Goal: Communication & Community: Participate in discussion

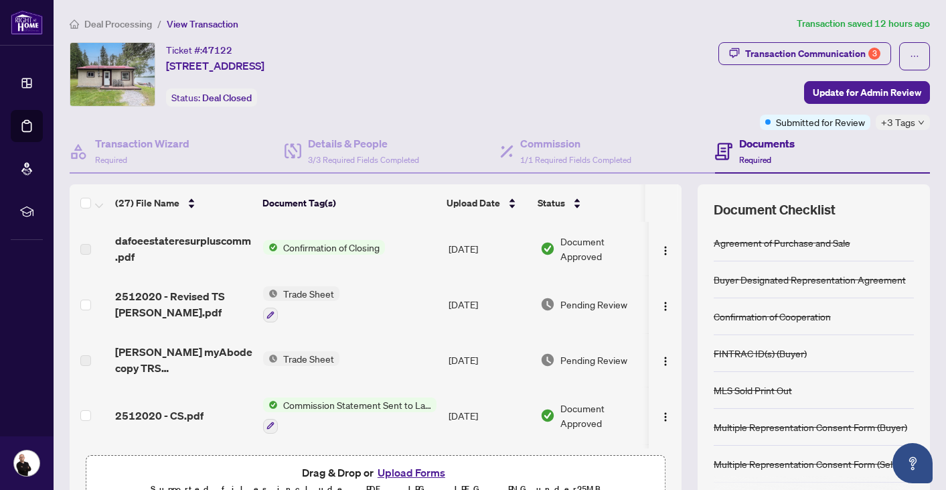
click at [921, 120] on icon "down" at bounding box center [921, 122] width 7 height 7
click at [640, 96] on div "Ticket #: 47122 58-58 Cottage Lane, Greater Napanee, Ontario K0K 2L0, Canada St…" at bounding box center [392, 74] width 644 height 64
click at [776, 46] on div "Transaction Communication 3" at bounding box center [812, 53] width 135 height 21
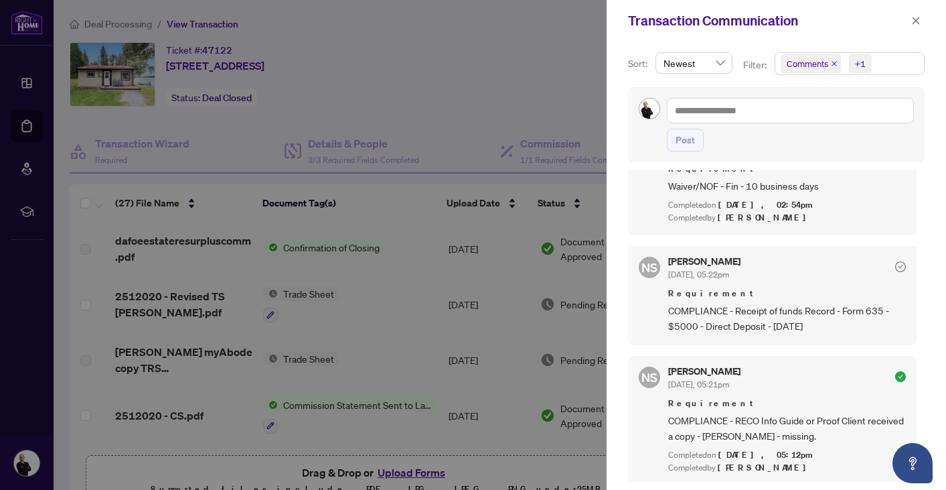
scroll to position [2357, 0]
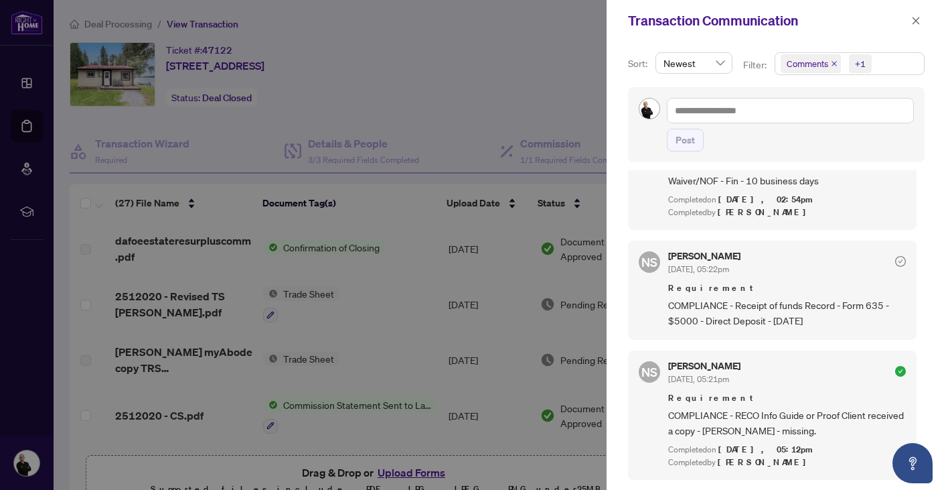
click at [895, 256] on icon "check-circle" at bounding box center [900, 261] width 11 height 11
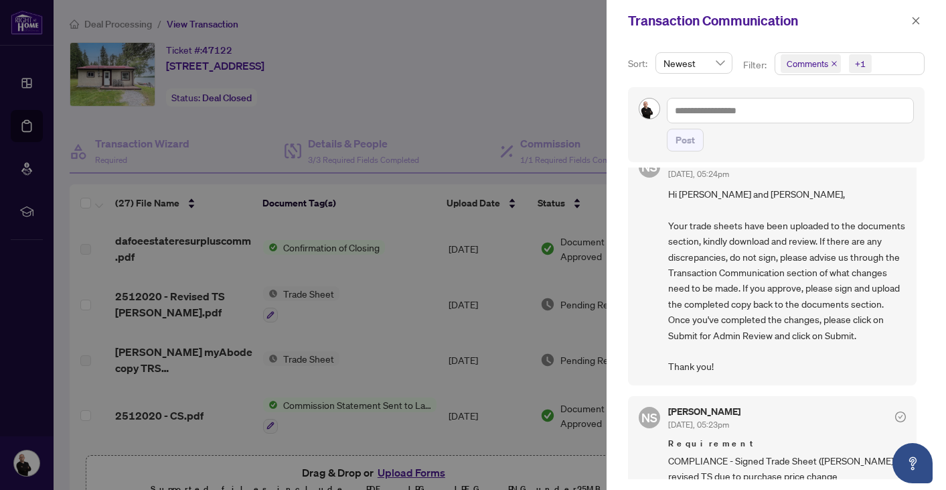
scroll to position [0, 0]
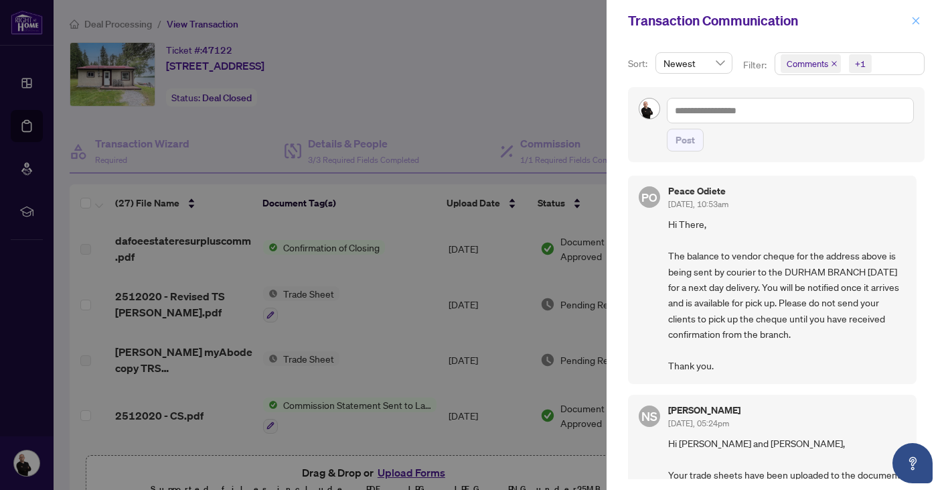
click at [918, 16] on icon "close" at bounding box center [915, 20] width 9 height 9
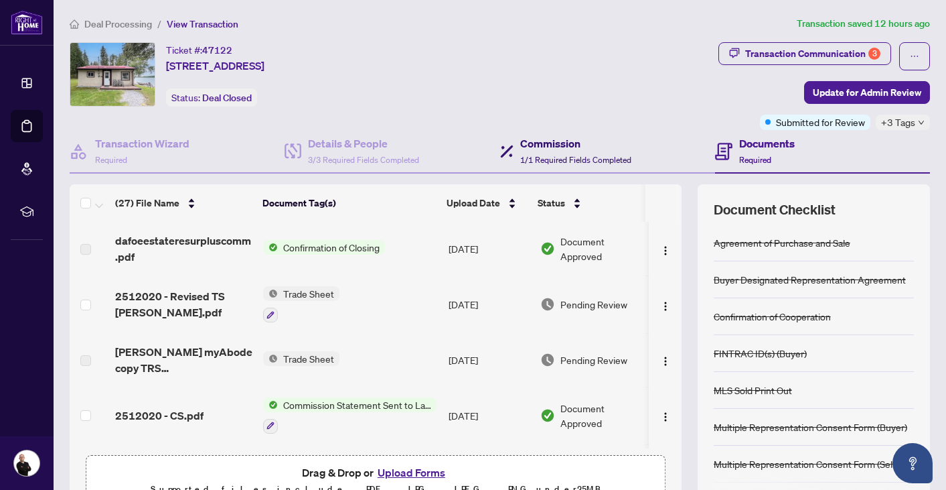
click at [566, 157] on span "1/1 Required Fields Completed" at bounding box center [575, 160] width 111 height 10
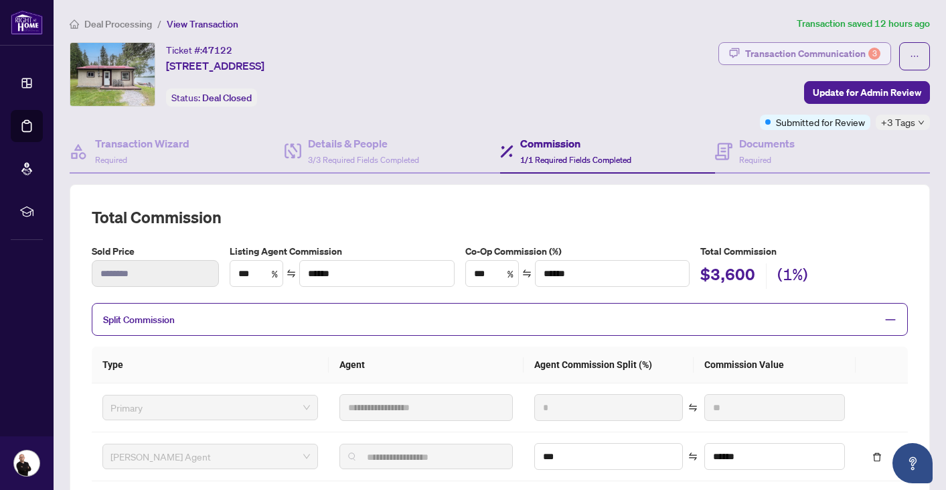
click at [764, 52] on div "Transaction Communication 3" at bounding box center [812, 53] width 135 height 21
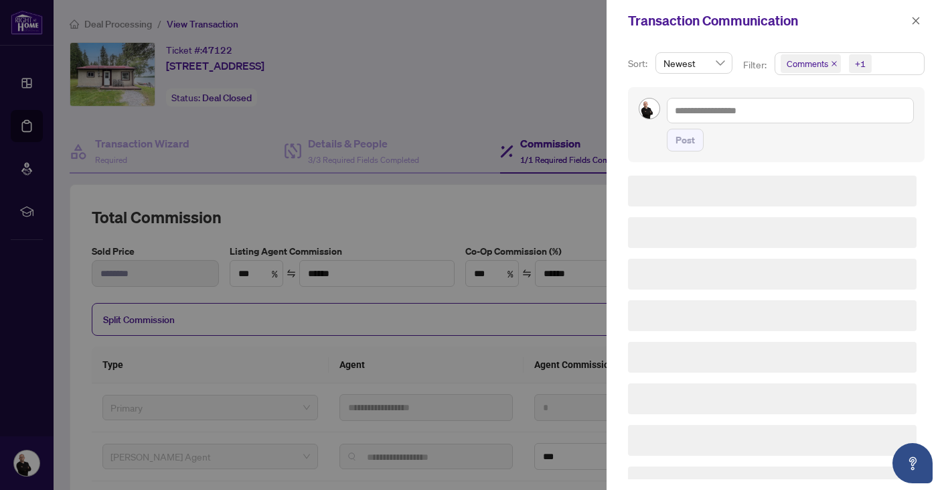
type textarea "**********"
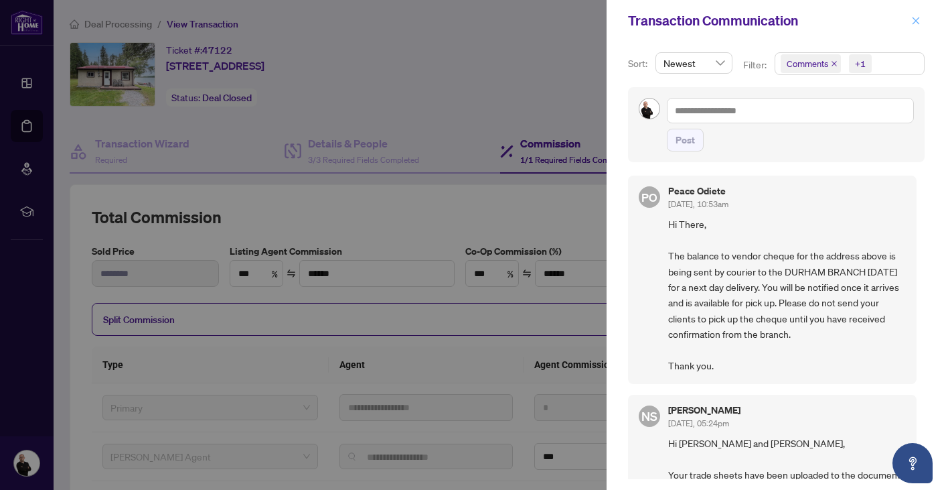
click at [913, 17] on icon "close" at bounding box center [915, 20] width 9 height 9
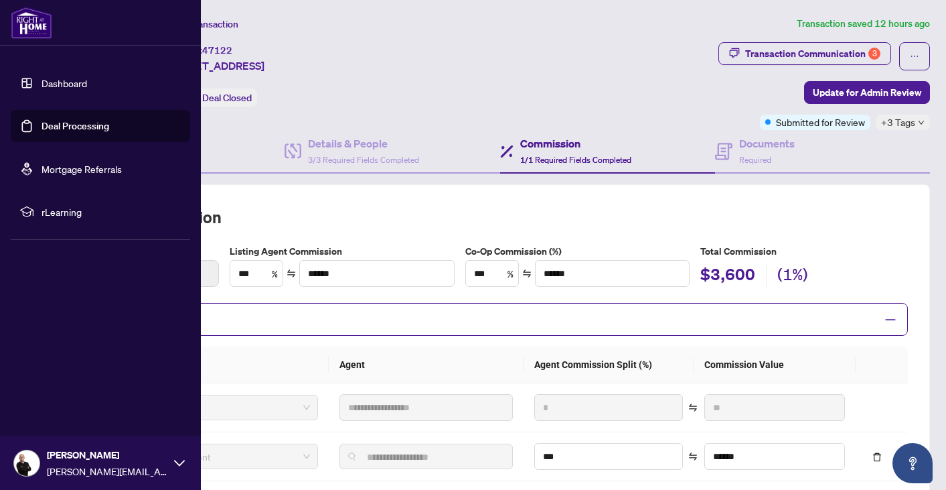
click at [58, 83] on link "Dashboard" at bounding box center [65, 83] width 46 height 12
